Goal: Information Seeking & Learning: Learn about a topic

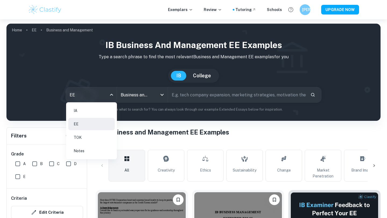
click at [111, 100] on body "We value your privacy We use cookies to enhance your browsing experience, serve…" at bounding box center [193, 128] width 387 height 218
click at [96, 112] on li "IA" at bounding box center [91, 110] width 46 height 12
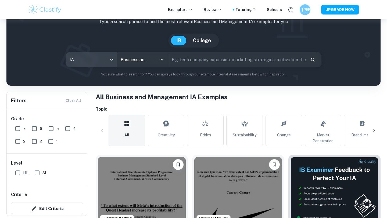
scroll to position [49, 0]
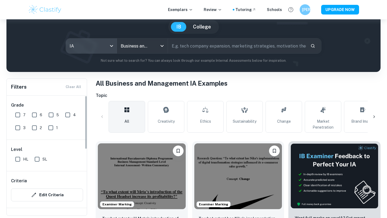
click at [37, 112] on input "6" at bounding box center [34, 115] width 11 height 11
checkbox input "true"
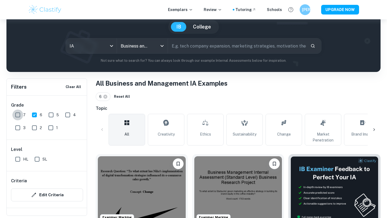
click at [17, 111] on input "7" at bounding box center [17, 115] width 11 height 11
checkbox input "true"
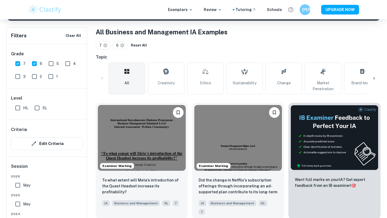
scroll to position [106, 0]
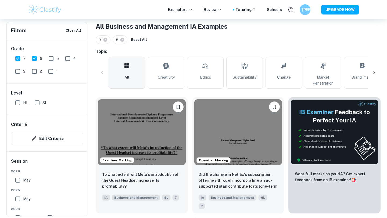
click at [19, 99] on input "HL" at bounding box center [17, 102] width 11 height 11
checkbox input "true"
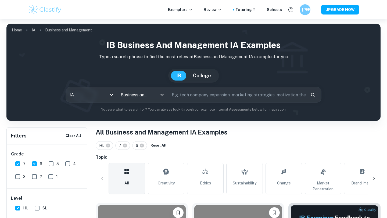
scroll to position [115, 0]
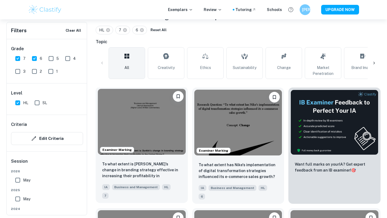
click at [161, 128] on img at bounding box center [142, 122] width 88 height 66
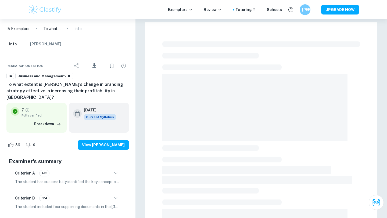
scroll to position [74, 0]
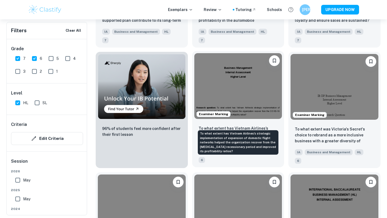
scroll to position [411, 0]
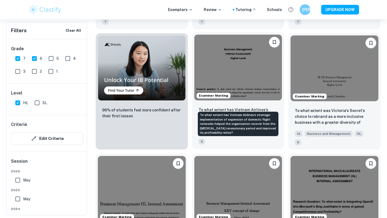
click at [246, 107] on p "To what extent has Vietnam Airlines’s strategic implementation of expansion of …" at bounding box center [237, 116] width 79 height 18
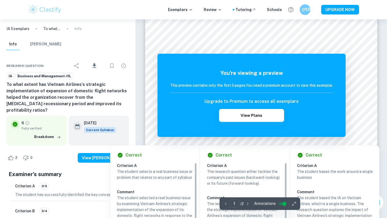
scroll to position [21, 0]
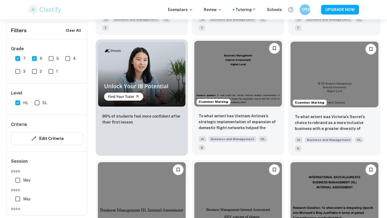
scroll to position [403, 0]
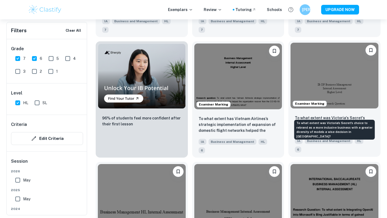
click at [315, 115] on p "To what extent was Victoria's Secret's choice to rebrand as a more inclusive bu…" at bounding box center [334, 124] width 79 height 18
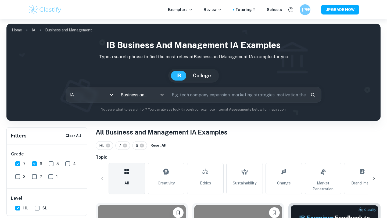
click at [189, 99] on input "text" at bounding box center [237, 94] width 138 height 15
click at [192, 94] on input "starcbuks" at bounding box center [231, 94] width 126 height 15
click at [222, 95] on input "starbucks" at bounding box center [231, 94] width 126 height 15
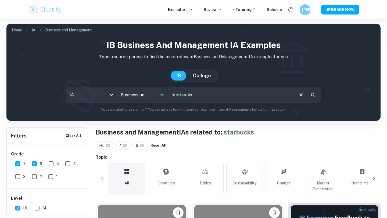
click at [222, 95] on input "starbucks" at bounding box center [231, 94] width 126 height 15
type input "profitability"
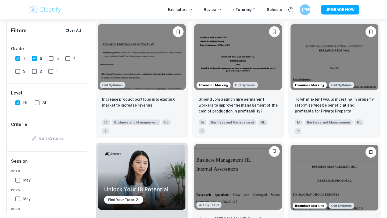
scroll to position [299, 0]
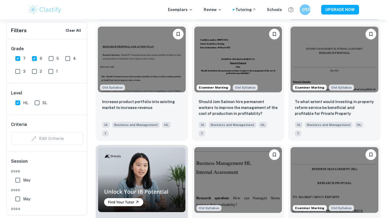
type input "ee"
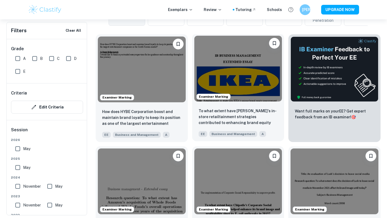
scroll to position [177, 0]
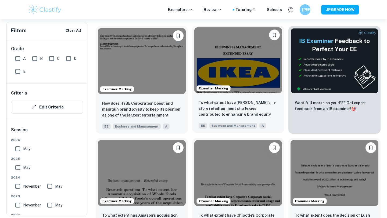
click at [229, 80] on img at bounding box center [238, 60] width 88 height 66
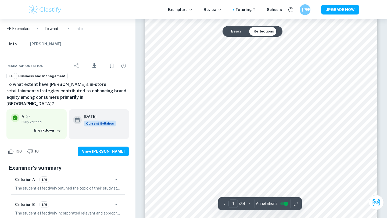
scroll to position [98, 0]
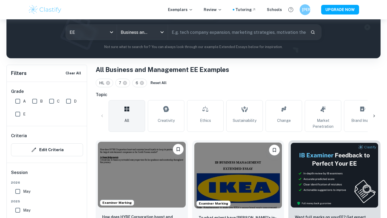
scroll to position [7, 0]
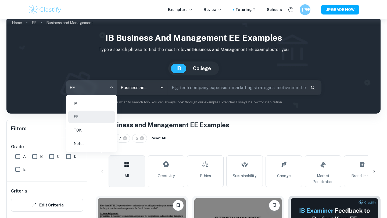
click at [103, 83] on body "We value your privacy We use cookies to enhance your browsing experience, serve…" at bounding box center [193, 121] width 387 height 218
click at [94, 105] on li "IA" at bounding box center [91, 103] width 46 height 12
type input "ia"
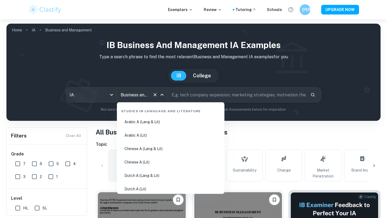
click at [144, 97] on input "Business and Management" at bounding box center [134, 95] width 31 height 10
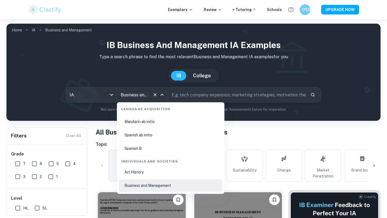
click at [144, 97] on input "Business and Management" at bounding box center [134, 95] width 31 height 10
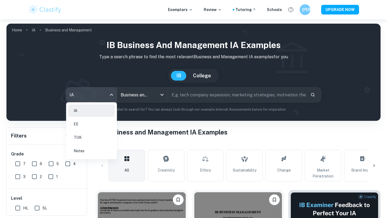
click at [111, 95] on body "We value your privacy We use cookies to enhance your browsing experience, serve…" at bounding box center [193, 128] width 387 height 218
click at [96, 114] on li "IA" at bounding box center [91, 110] width 46 height 12
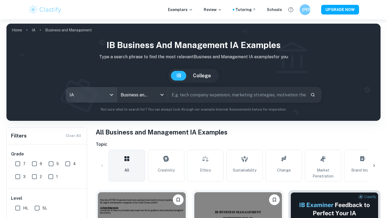
scroll to position [69, 0]
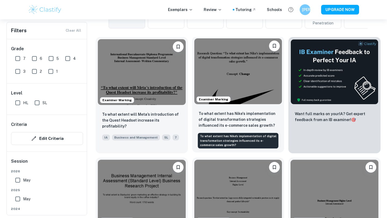
scroll to position [170, 0]
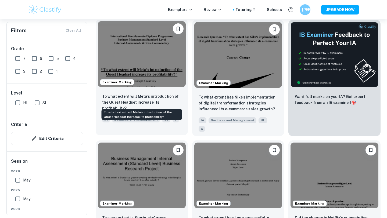
click at [159, 102] on p "To what extent will Meta’s introduction of the Quest Headset increase its profi…" at bounding box center [141, 102] width 79 height 18
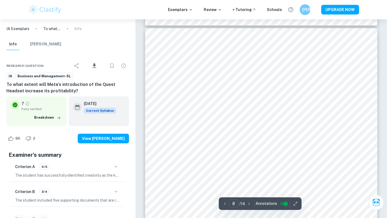
scroll to position [2378, 0]
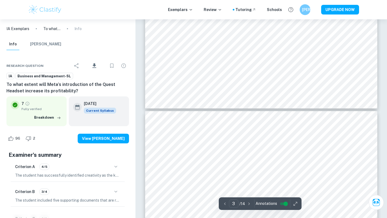
type input "4"
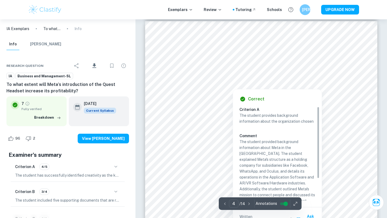
scroll to position [1061, 0]
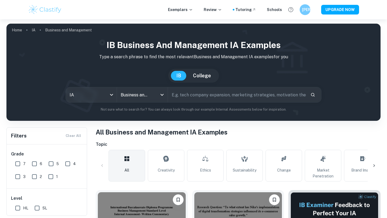
click at [190, 96] on input "text" at bounding box center [237, 94] width 138 height 15
type input "new approach"
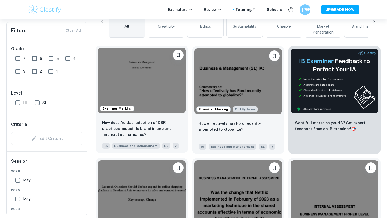
scroll to position [138, 0]
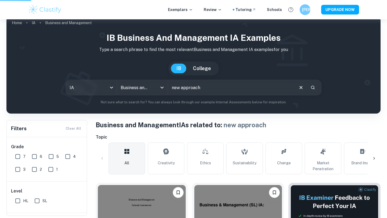
type input "ee"
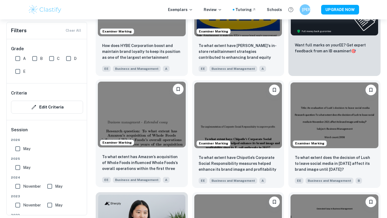
scroll to position [270, 0]
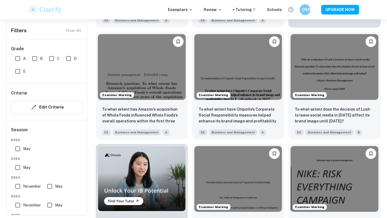
type input "ia"
type input "new approach"
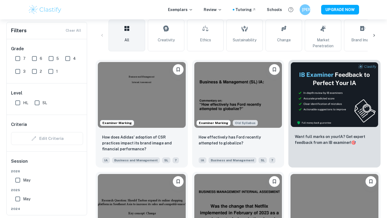
scroll to position [130, 0]
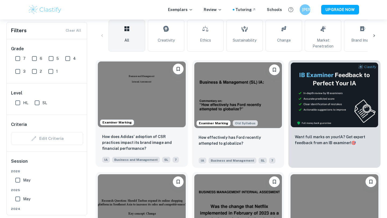
click at [169, 111] on img at bounding box center [142, 94] width 88 height 66
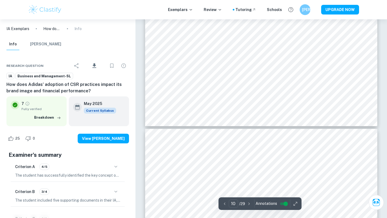
scroll to position [3120, 0]
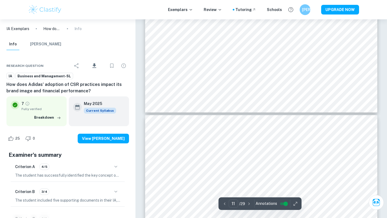
type input "12"
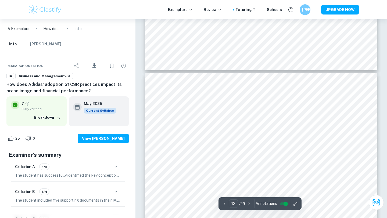
scroll to position [3753, 0]
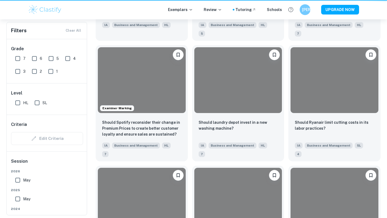
scroll to position [130, 0]
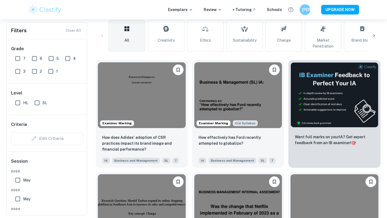
type input "ee"
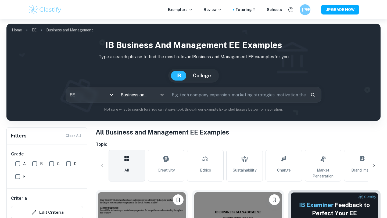
scroll to position [42, 0]
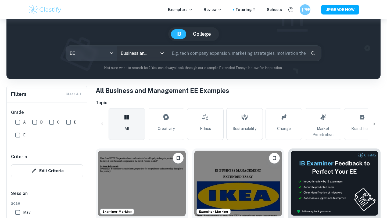
click at [102, 49] on body "We value your privacy We use cookies to enhance your browsing experience, serve…" at bounding box center [193, 87] width 387 height 218
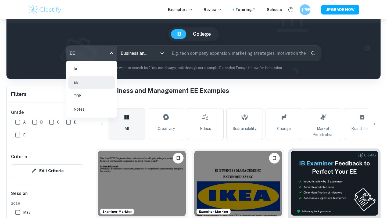
click at [89, 74] on li "IA" at bounding box center [91, 69] width 46 height 12
type input "ia"
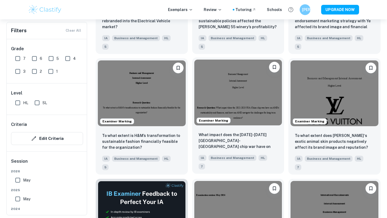
scroll to position [728, 0]
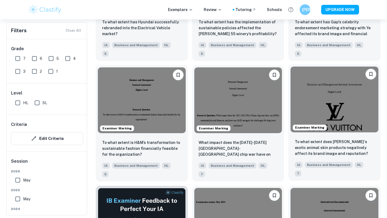
click at [297, 91] on div "Examiner Marking" at bounding box center [334, 99] width 92 height 70
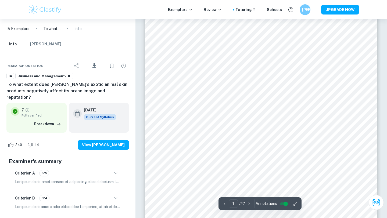
scroll to position [51, 0]
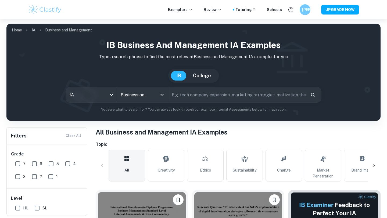
click at [190, 97] on input "text" at bounding box center [237, 94] width 138 height 15
type input "profitability"
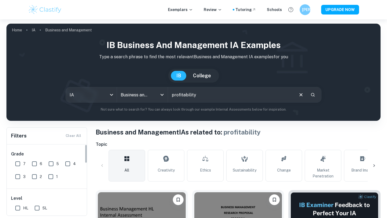
scroll to position [25, 0]
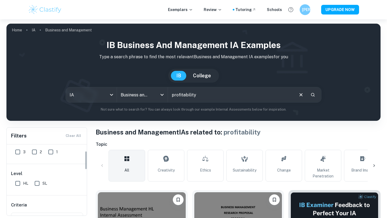
click at [19, 187] on input "HL" at bounding box center [17, 183] width 11 height 11
checkbox input "true"
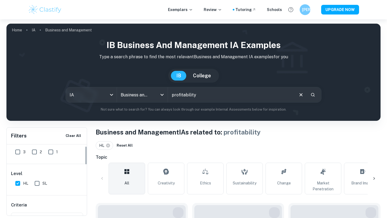
scroll to position [0, 0]
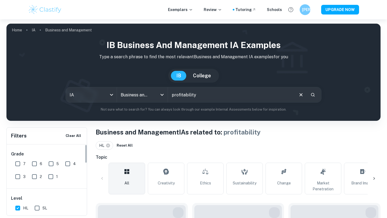
click at [34, 162] on input "6" at bounding box center [34, 163] width 11 height 11
checkbox input "true"
click at [21, 162] on input "7" at bounding box center [17, 163] width 11 height 11
checkbox input "true"
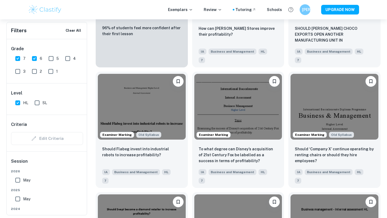
scroll to position [64, 0]
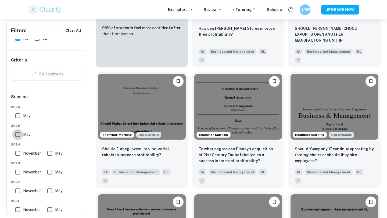
click at [15, 136] on input "May" at bounding box center [17, 134] width 11 height 11
checkbox input "true"
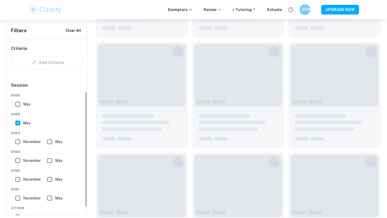
scroll to position [80, 0]
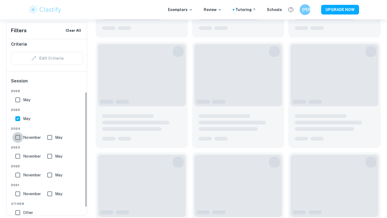
click at [15, 136] on input "November" at bounding box center [17, 137] width 11 height 11
checkbox input "true"
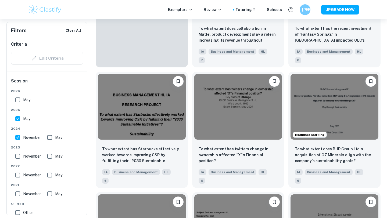
click at [54, 136] on input "May" at bounding box center [49, 137] width 11 height 11
checkbox input "true"
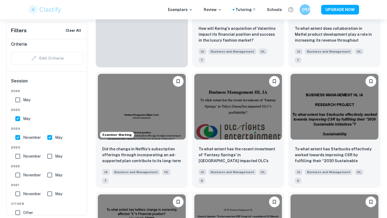
click at [52, 154] on input "May" at bounding box center [49, 156] width 11 height 11
checkbox input "true"
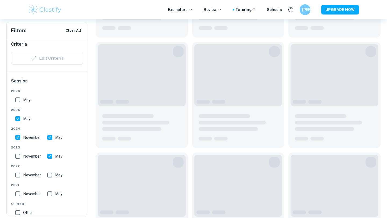
click at [27, 155] on span "November" at bounding box center [32, 156] width 18 height 6
click at [23, 155] on input "November" at bounding box center [17, 156] width 11 height 11
checkbox input "true"
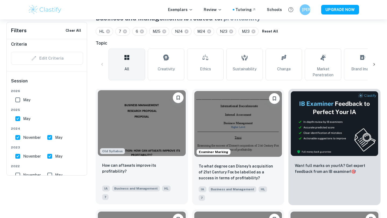
scroll to position [20, 0]
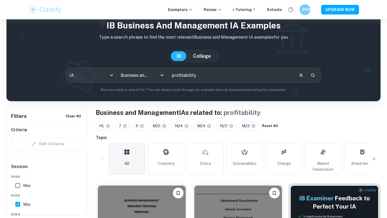
click at [195, 74] on input "profitability" at bounding box center [231, 75] width 126 height 15
